Goal: Information Seeking & Learning: Learn about a topic

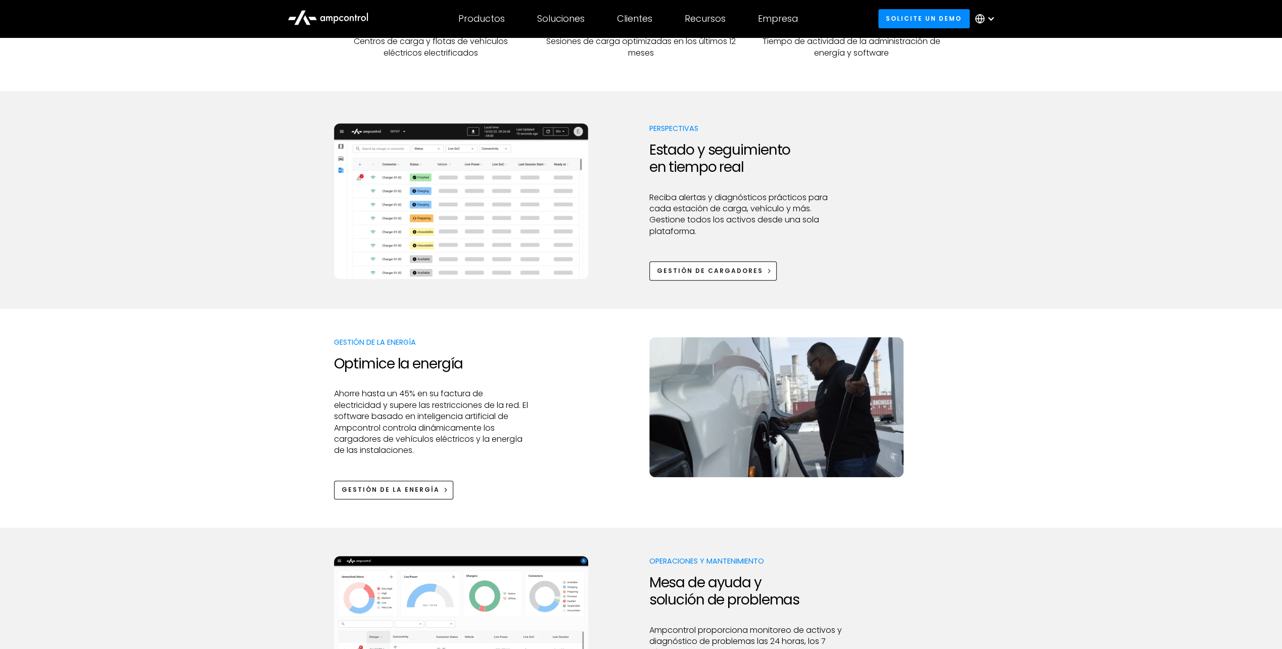
scroll to position [708, 0]
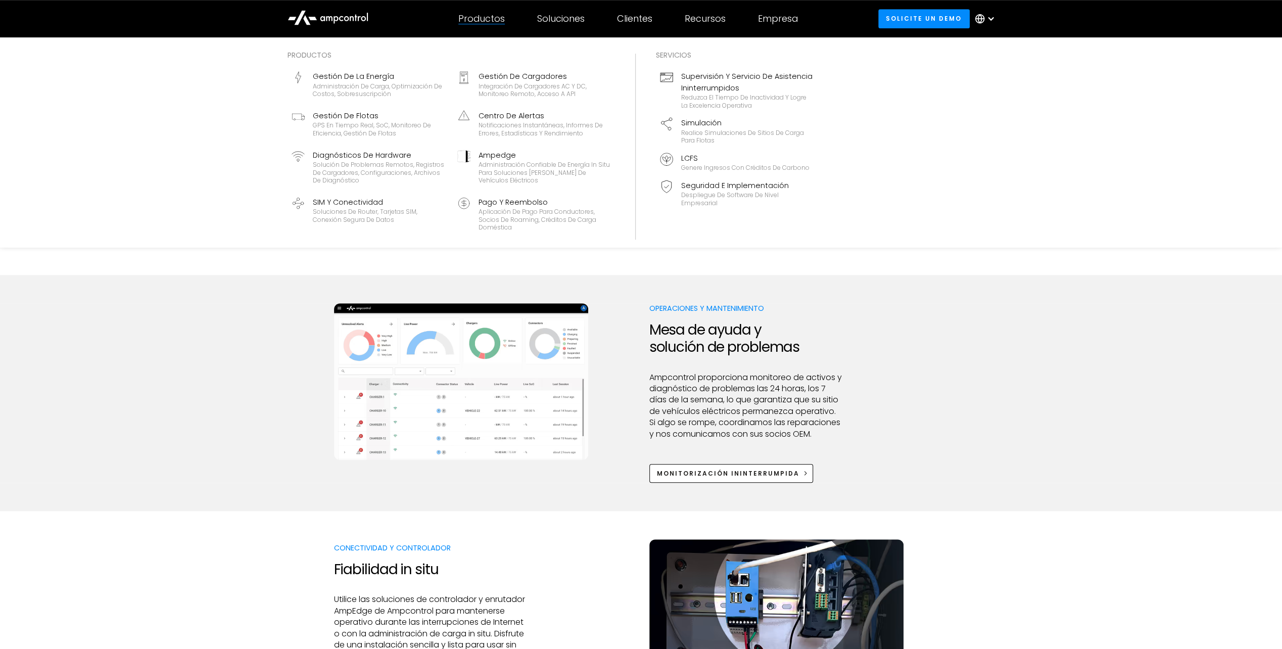
click at [483, 18] on div "Productos" at bounding box center [481, 18] width 47 height 11
click at [531, 203] on div "Pago y reembolso" at bounding box center [545, 202] width 132 height 11
click at [523, 79] on div "Gestión de cargadores" at bounding box center [545, 76] width 132 height 11
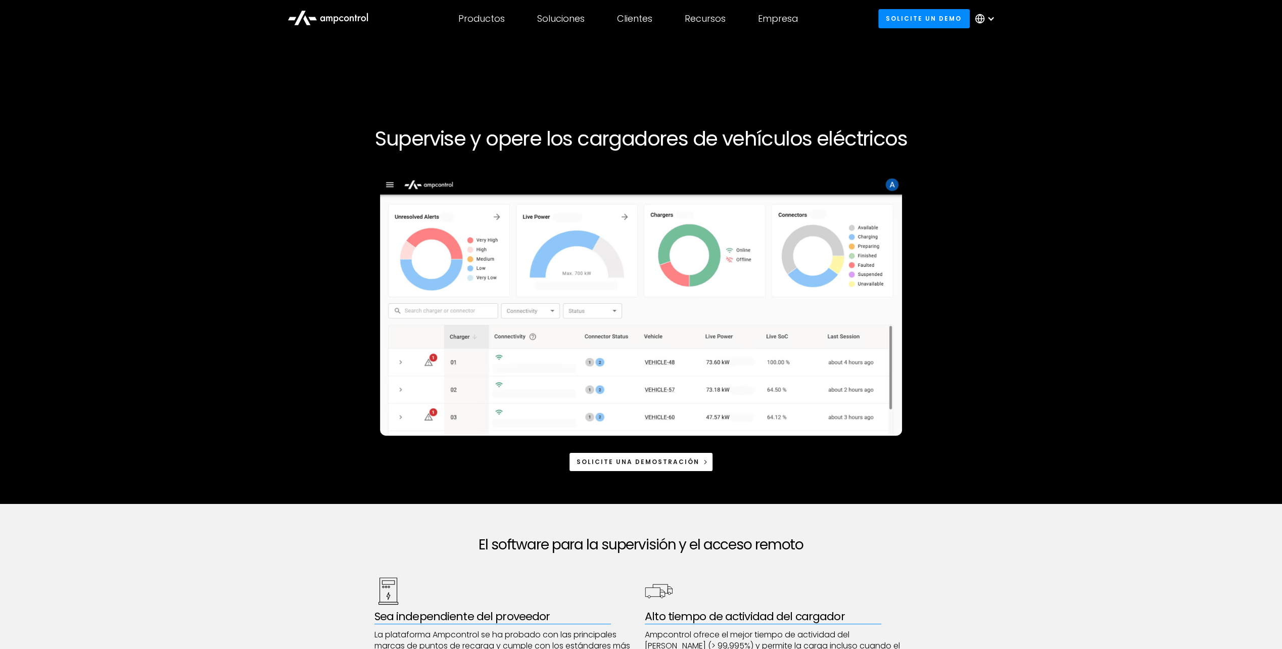
click at [304, 18] on icon at bounding box center [306, 20] width 7 height 10
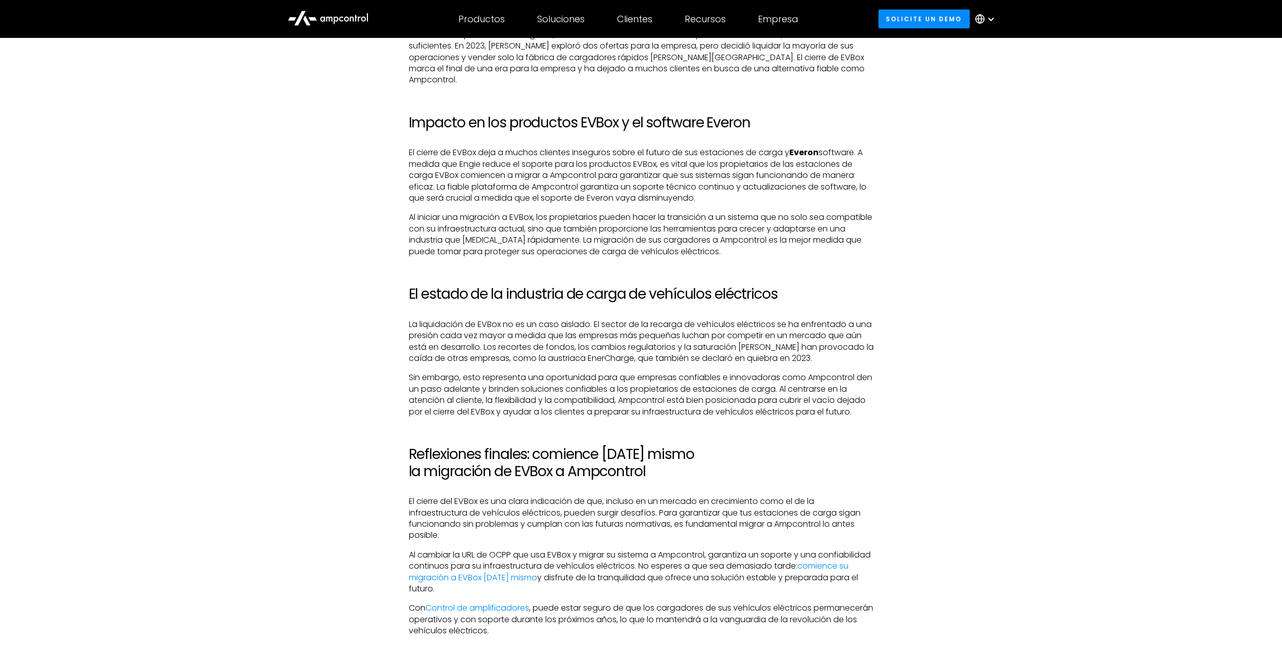
scroll to position [2224, 0]
